Goal: Unclear

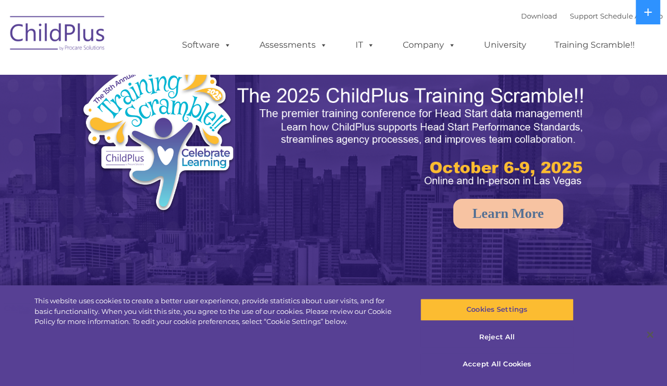
select select "MEDIUM"
click at [519, 368] on button "Accept All Cookies" at bounding box center [496, 364] width 153 height 22
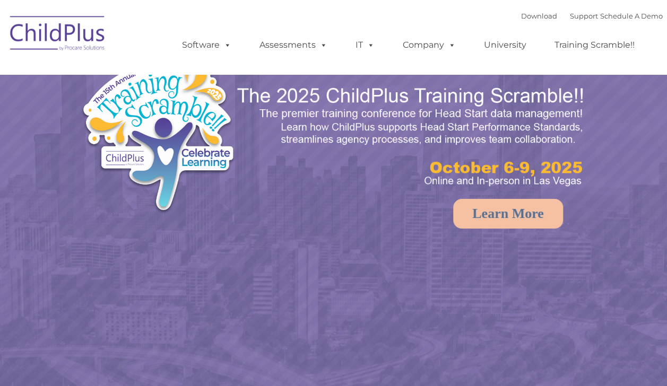
select select "MEDIUM"
